Goal: Information Seeking & Learning: Learn about a topic

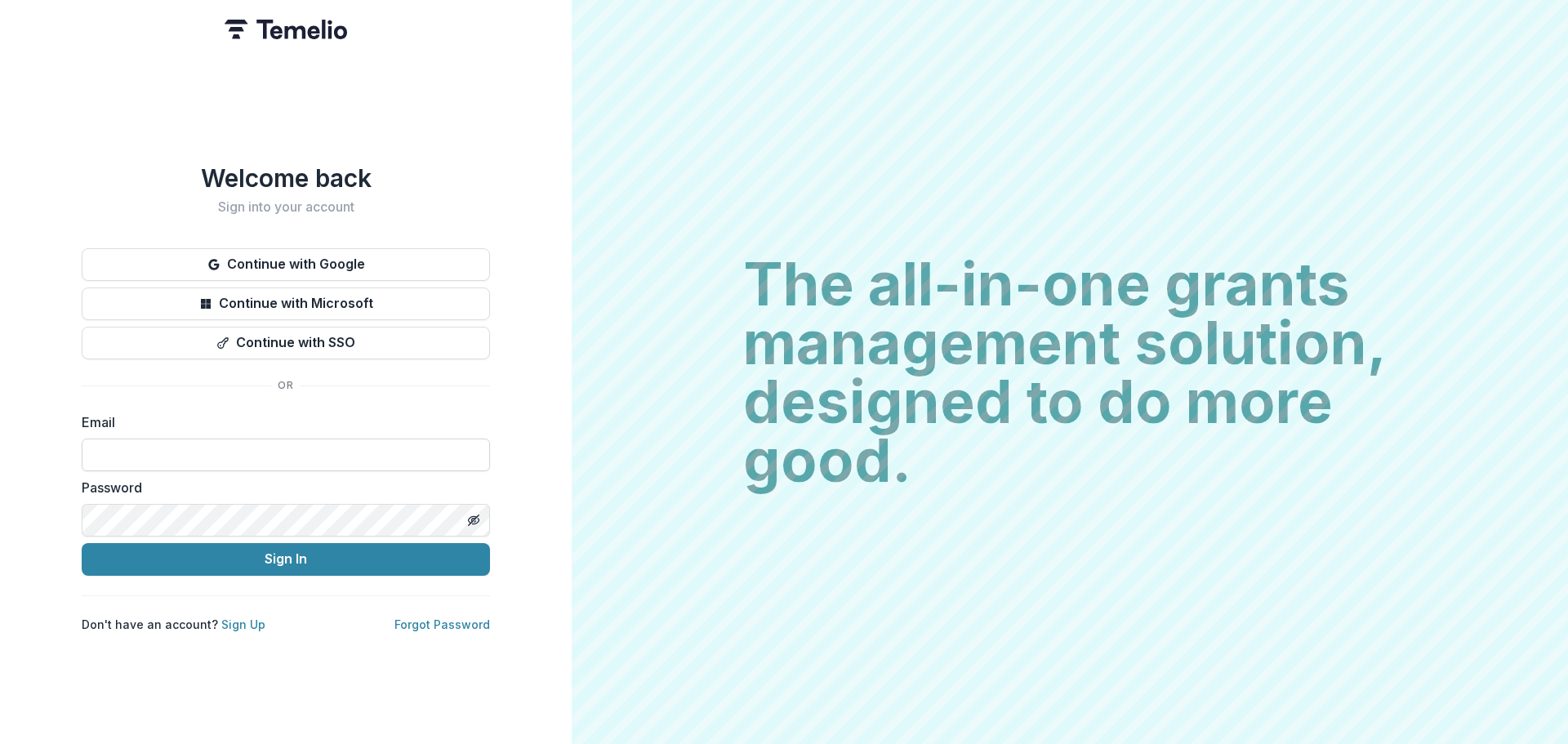
click at [269, 455] on input at bounding box center [285, 454] width 409 height 33
type input "**********"
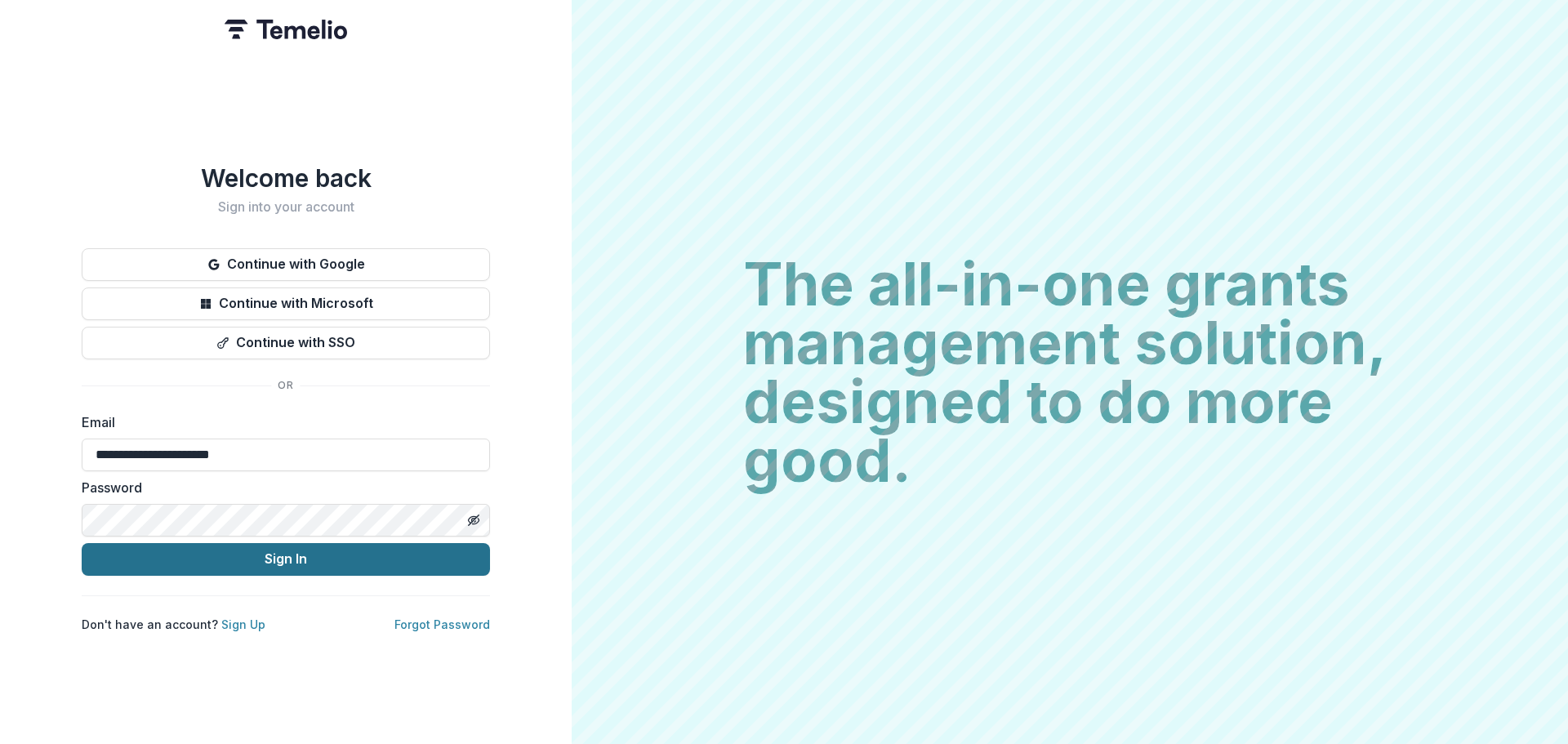
click at [237, 556] on button "Sign In" at bounding box center [285, 559] width 409 height 33
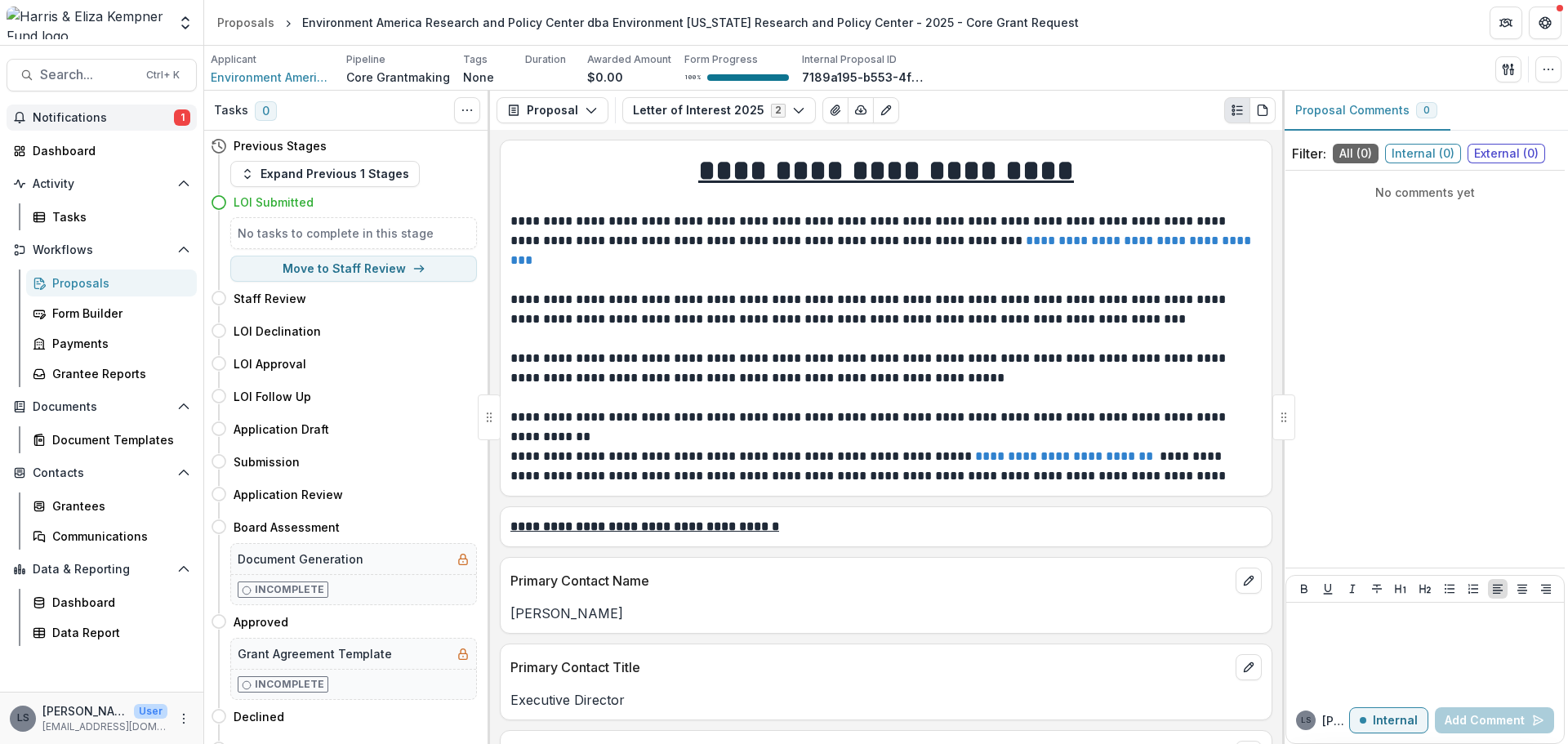
click at [89, 117] on span "Notifications" at bounding box center [104, 118] width 141 height 14
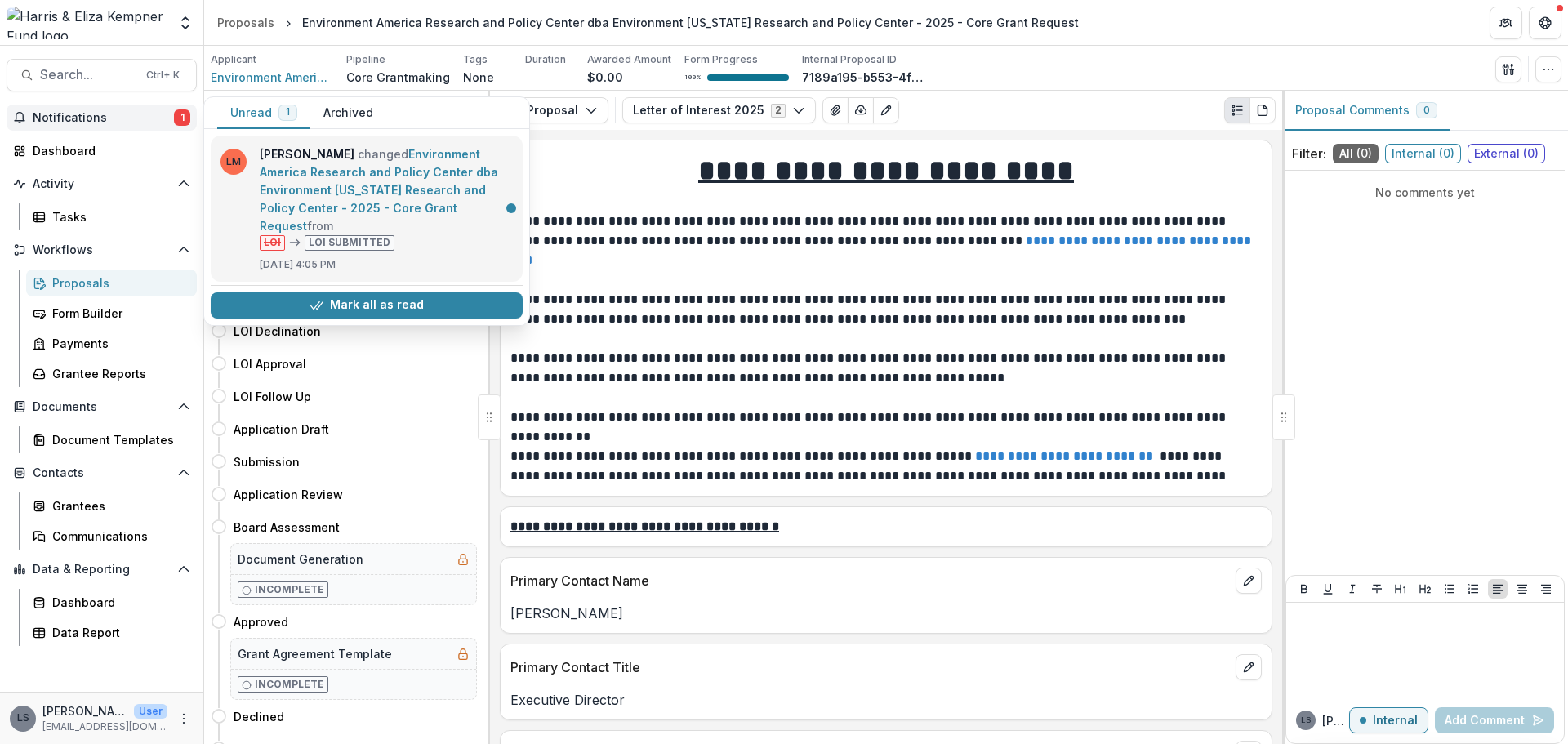
click at [433, 176] on link "Environment America Research and Policy Center dba Environment Texas Research a…" at bounding box center [378, 190] width 239 height 86
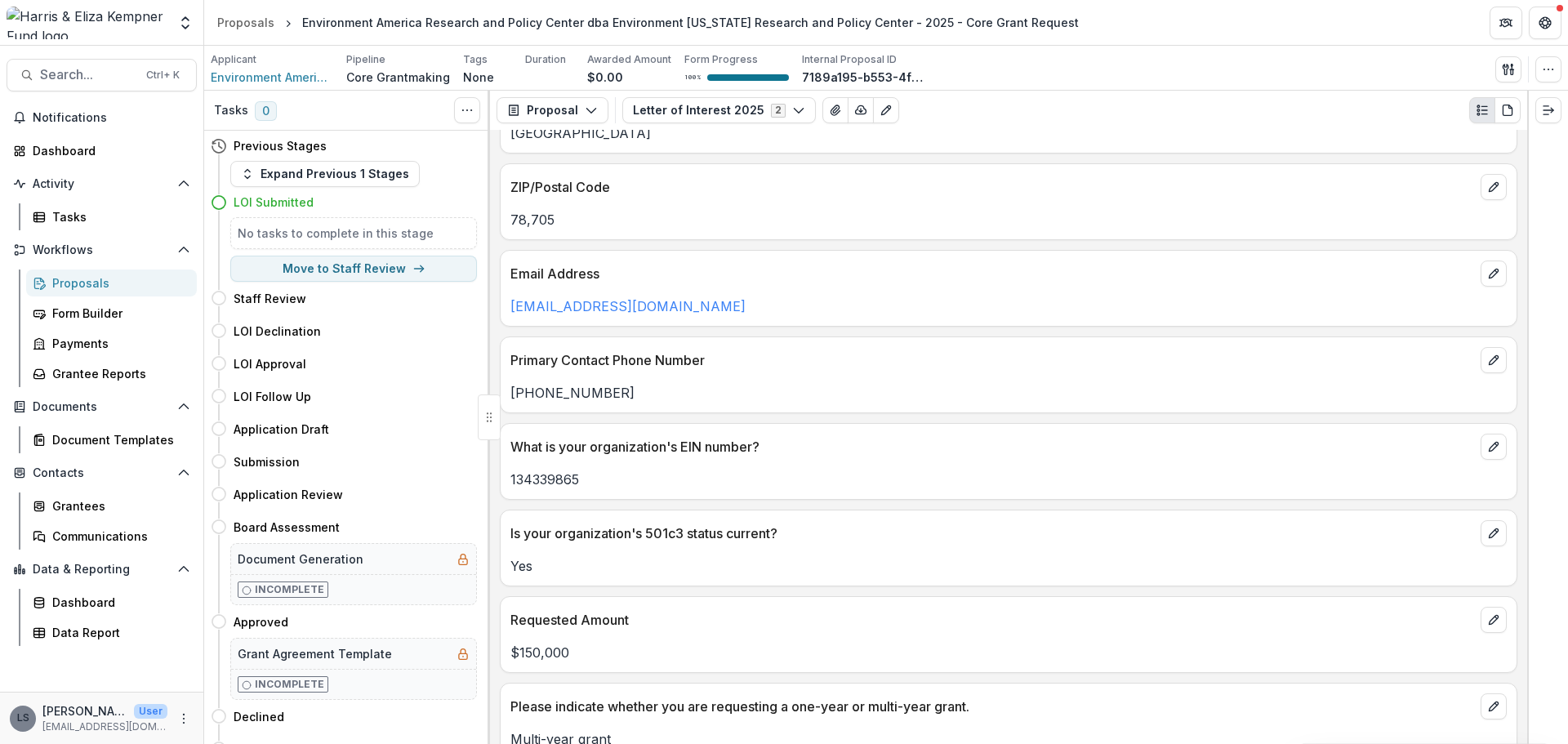
scroll to position [1225, 0]
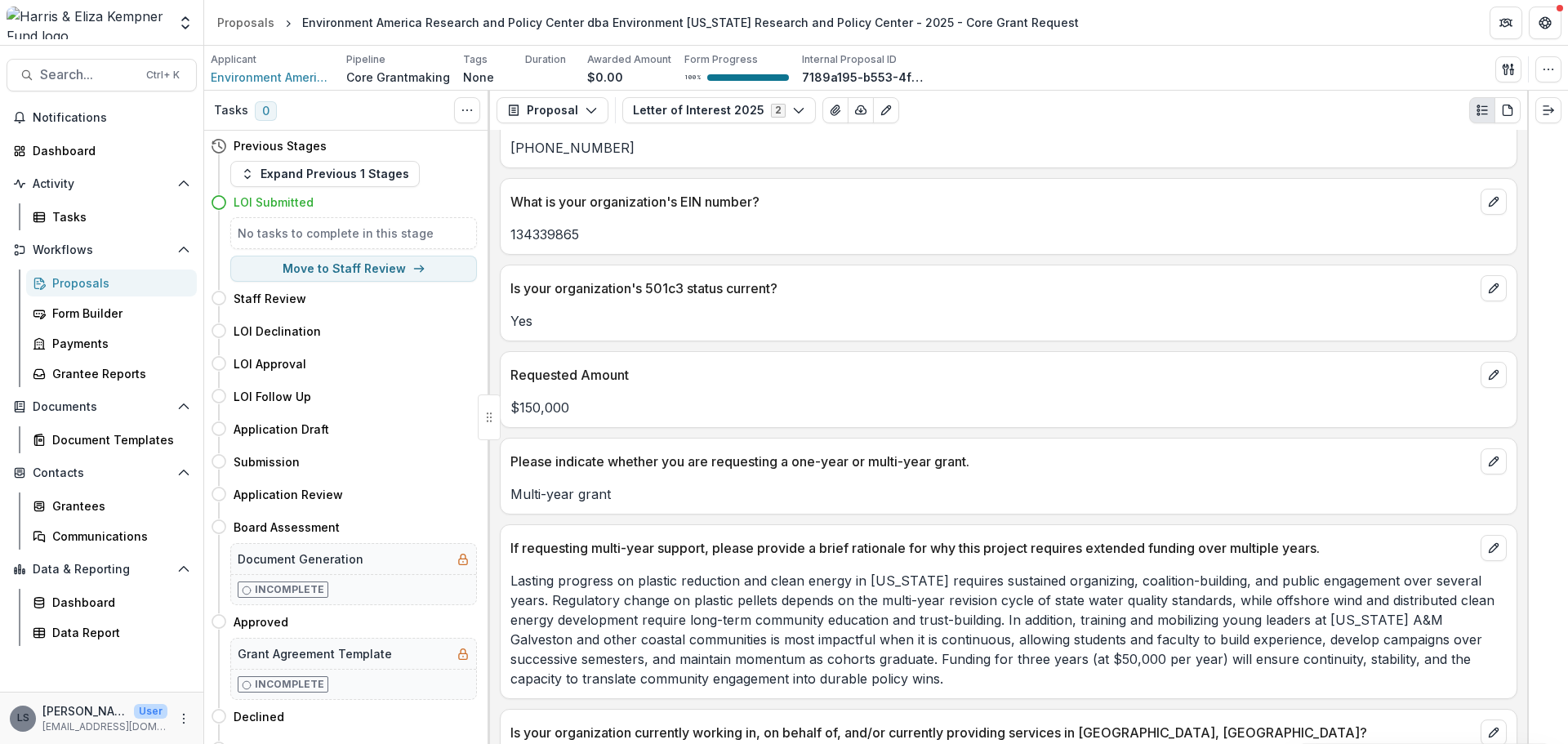
click at [835, 620] on p "Lasting progress on plastic reduction and clean energy in Texas requires sustai…" at bounding box center [1009, 629] width 996 height 117
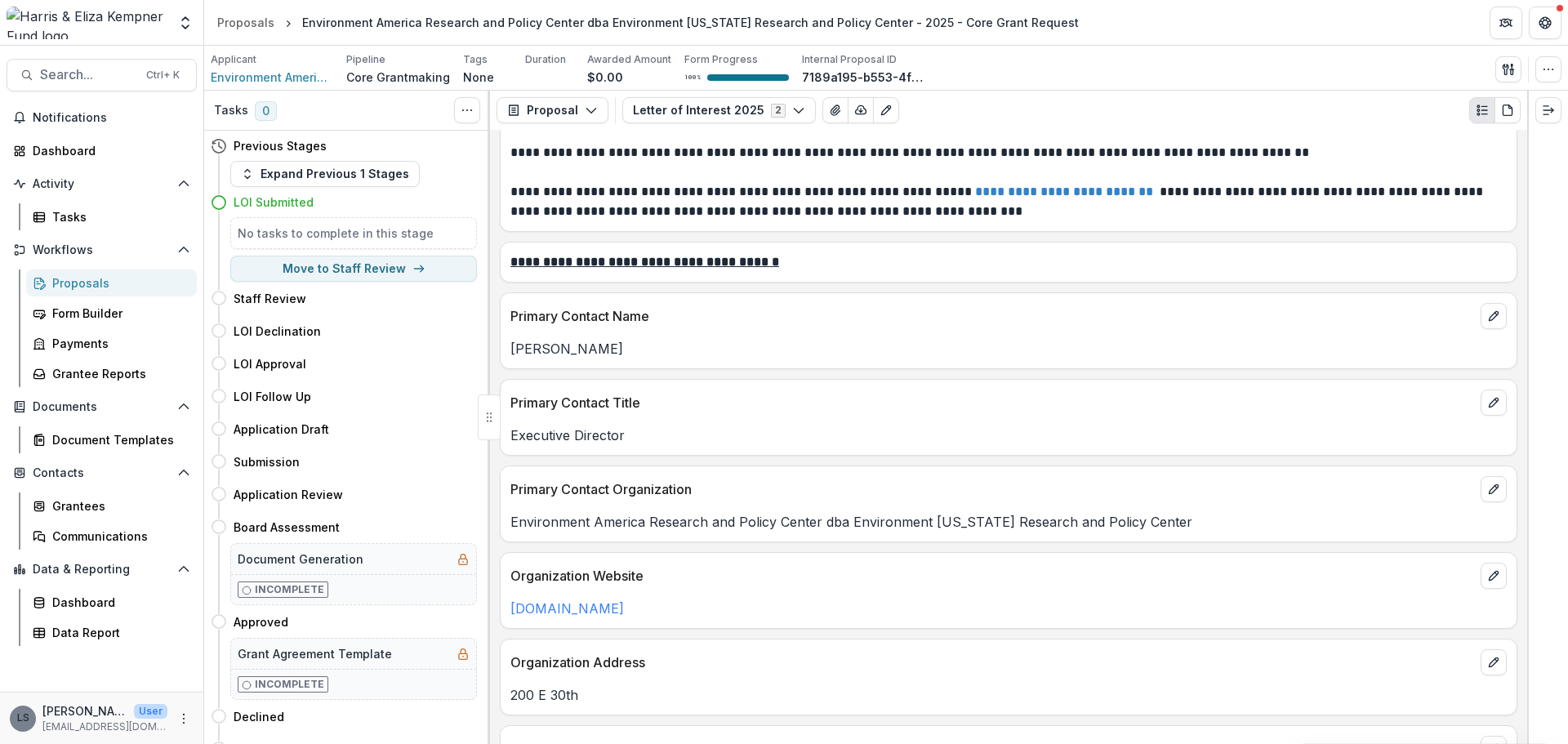
scroll to position [0, 0]
